Goal: Information Seeking & Learning: Learn about a topic

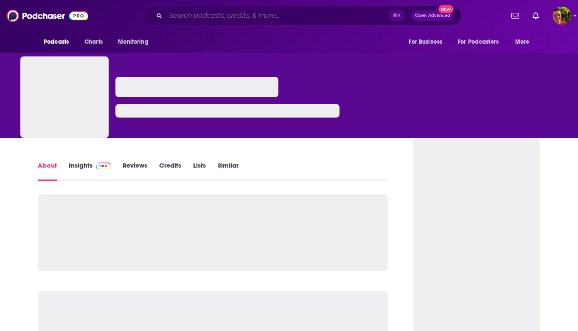
click at [194, 20] on input "Search podcasts, credits, & more..." at bounding box center [277, 16] width 223 height 14
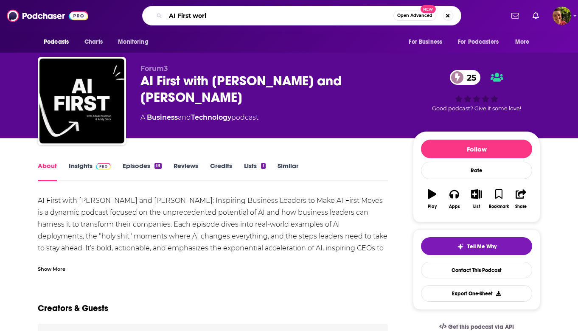
type input "AI First world"
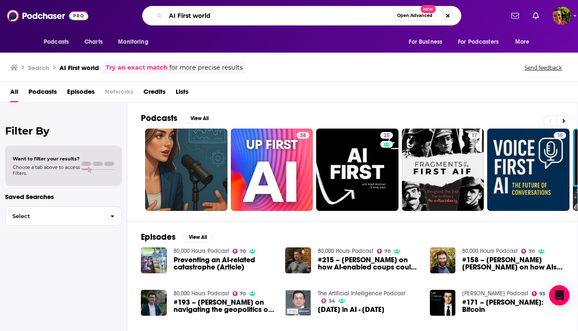
click at [220, 19] on input "AI First world" at bounding box center [280, 16] width 228 height 14
type input "nathan latka"
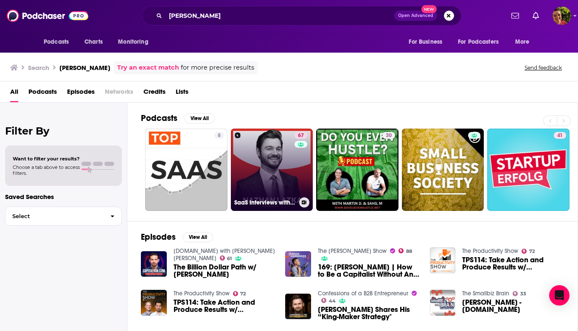
click at [265, 146] on link "67 SaaS Interviews with CEOs, Startups, Founders" at bounding box center [272, 170] width 82 height 82
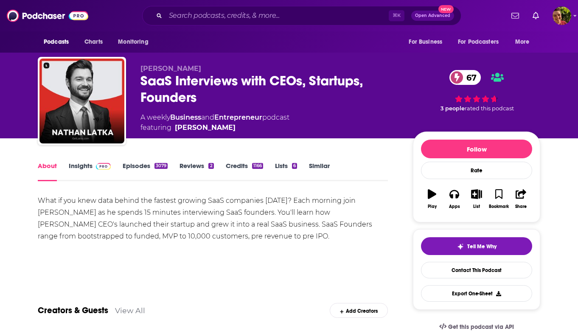
click at [97, 214] on div "What if you knew data behind the fastest growing SaaS companies [DATE]? Each mo…" at bounding box center [213, 219] width 350 height 48
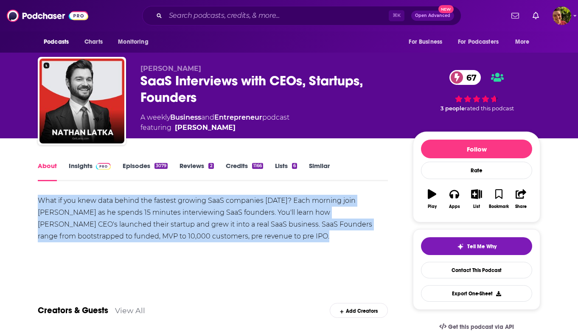
click at [97, 214] on div "What if you knew data behind the fastest growing SaaS companies [DATE]? Each mo…" at bounding box center [213, 219] width 350 height 48
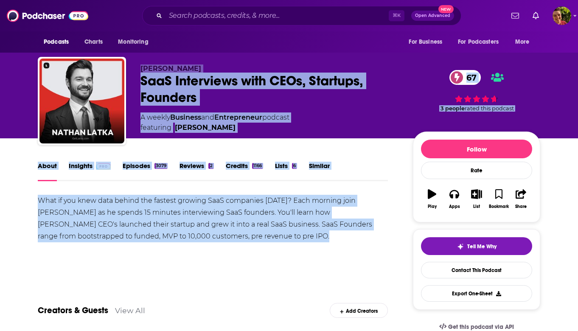
click at [140, 64] on div "[PERSON_NAME] Interviews with CEOs, Startups, Founders 67 A weekly Business and…" at bounding box center [289, 103] width 503 height 92
copy div "[PERSON_NAME] Interviews with CEOs, Startups, Founders 67 A weekly Business and…"
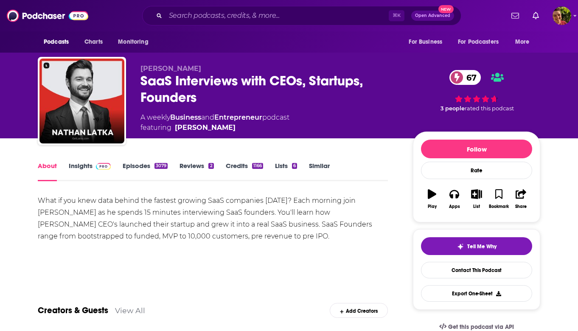
click at [17, 1] on div "Podcasts Charts Monitoring ⌘ K Open Advanced New For Business For Podcasters Mo…" at bounding box center [289, 15] width 578 height 31
click at [69, 225] on div "What if you knew data behind the fastest growing SaaS companies [DATE]? Each mo…" at bounding box center [213, 219] width 350 height 48
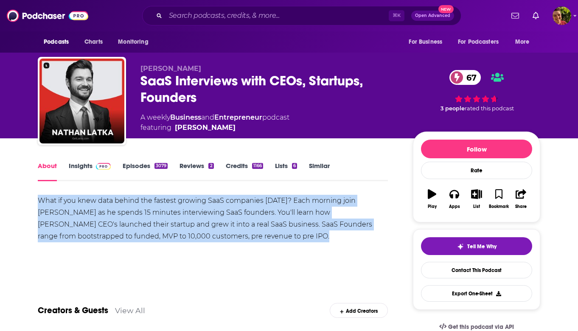
click at [69, 225] on div "What if you knew data behind the fastest growing SaaS companies [DATE]? Each mo…" at bounding box center [213, 219] width 350 height 48
copy div "What if you knew data behind the fastest growing SaaS companies [DATE]? Each mo…"
